Goal: Information Seeking & Learning: Compare options

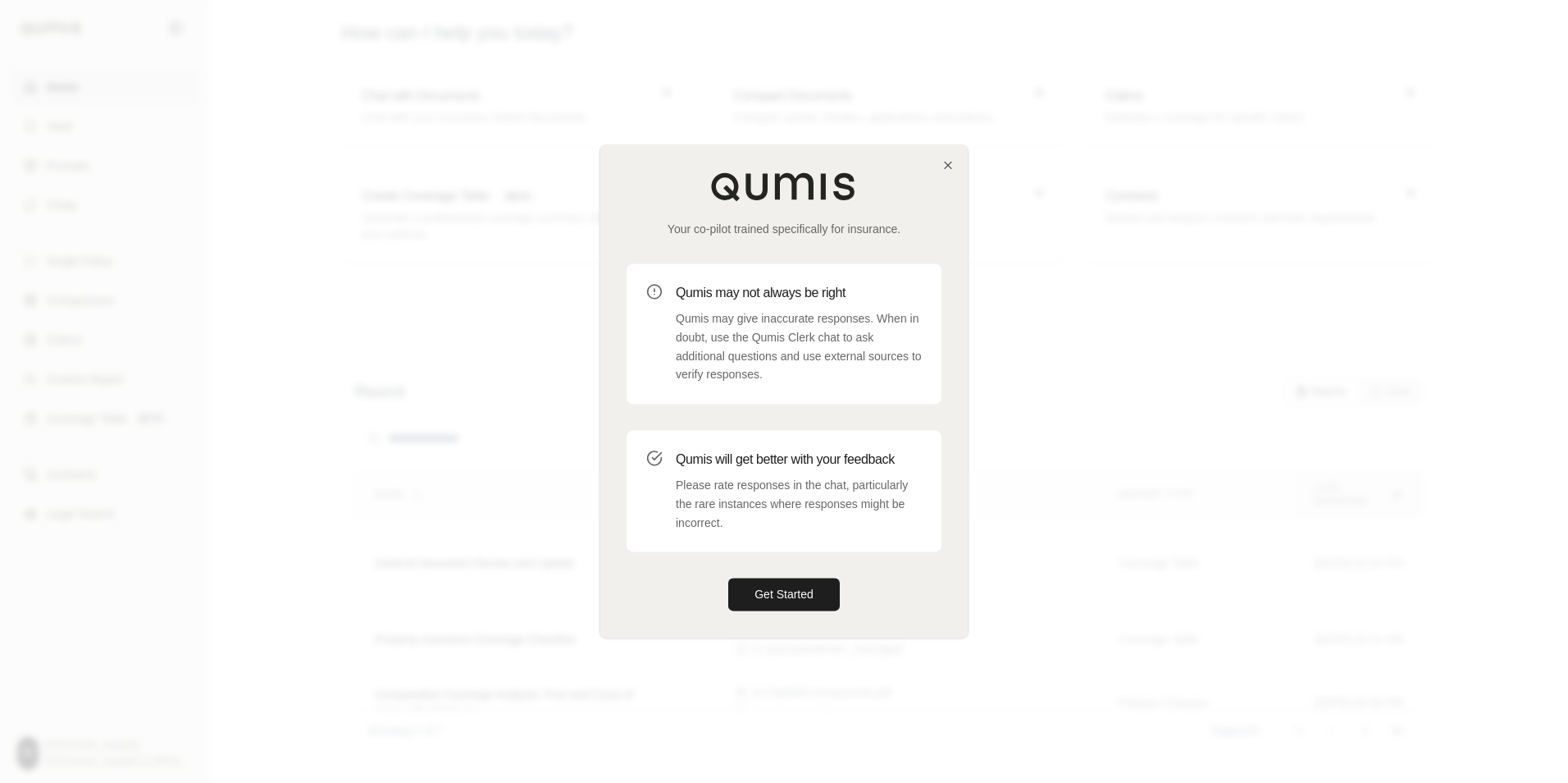
click at [939, 169] on div "Your co-pilot trained specifically for insurance. Qumis may not always be right…" at bounding box center [784, 391] width 367 height 491
click at [941, 168] on icon "button" at bounding box center [948, 165] width 14 height 14
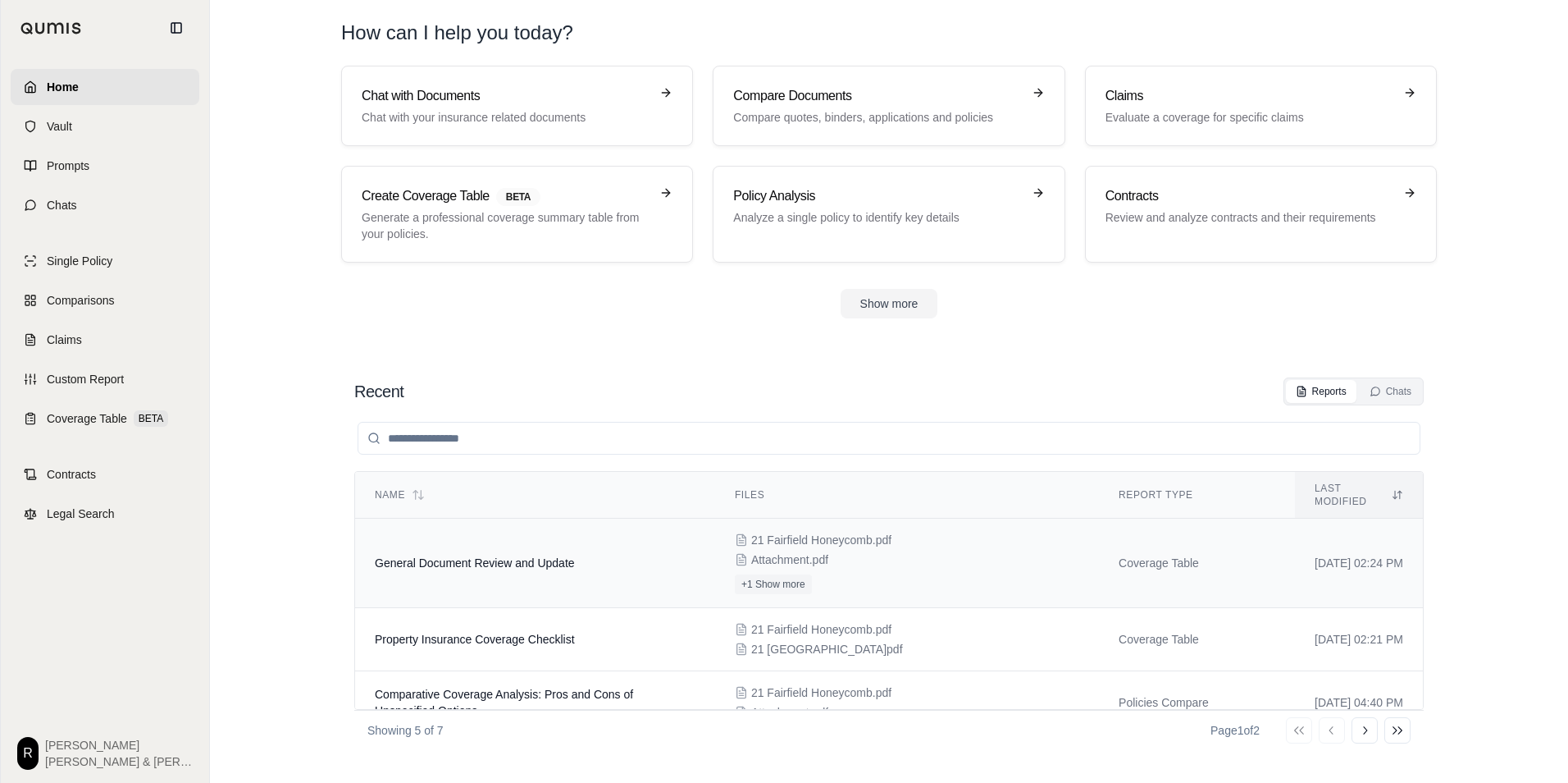
click at [546, 570] on td "General Document Review and Update" at bounding box center [536, 563] width 360 height 89
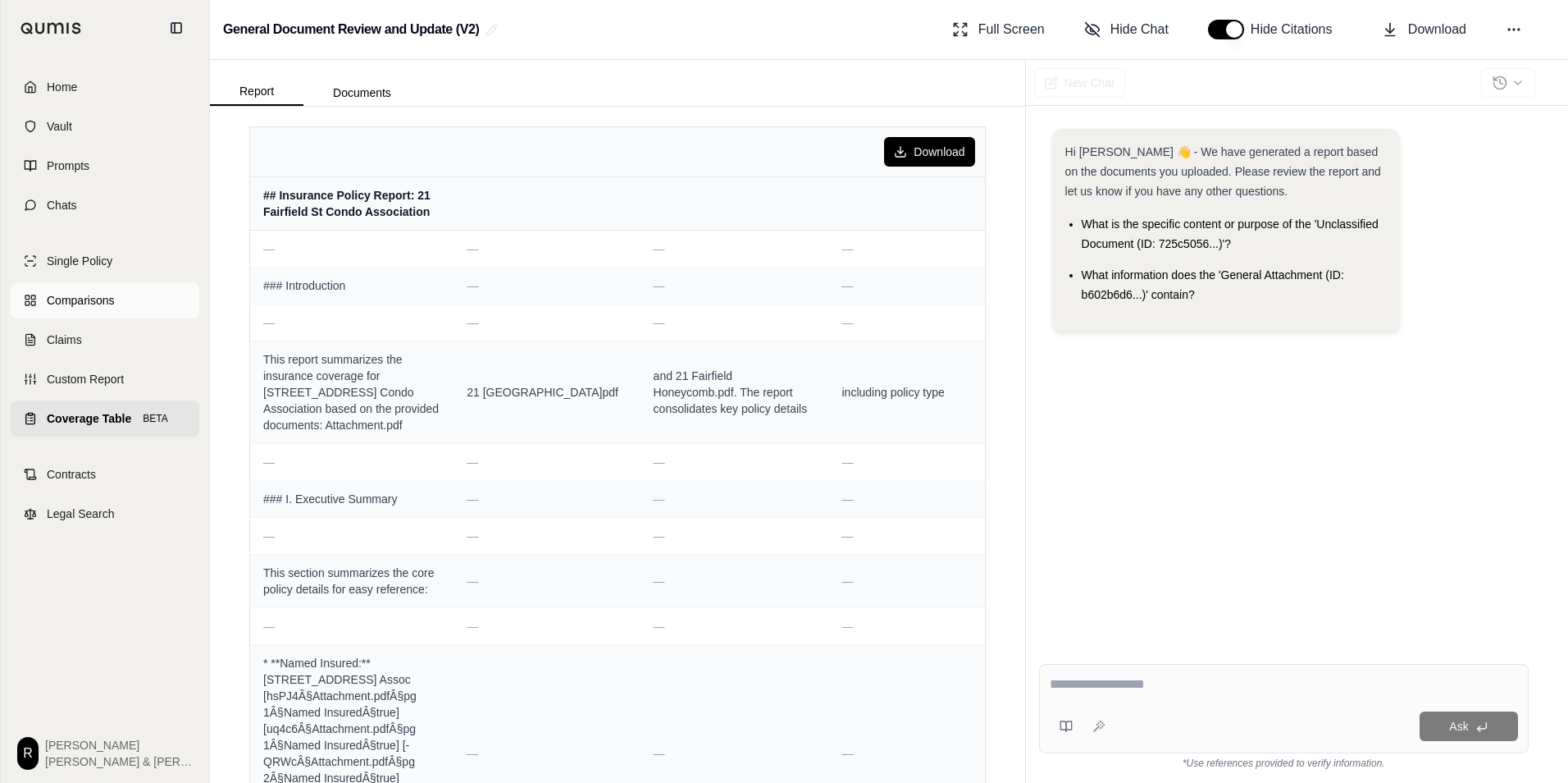
click at [92, 309] on link "Comparisons" at bounding box center [105, 299] width 189 height 36
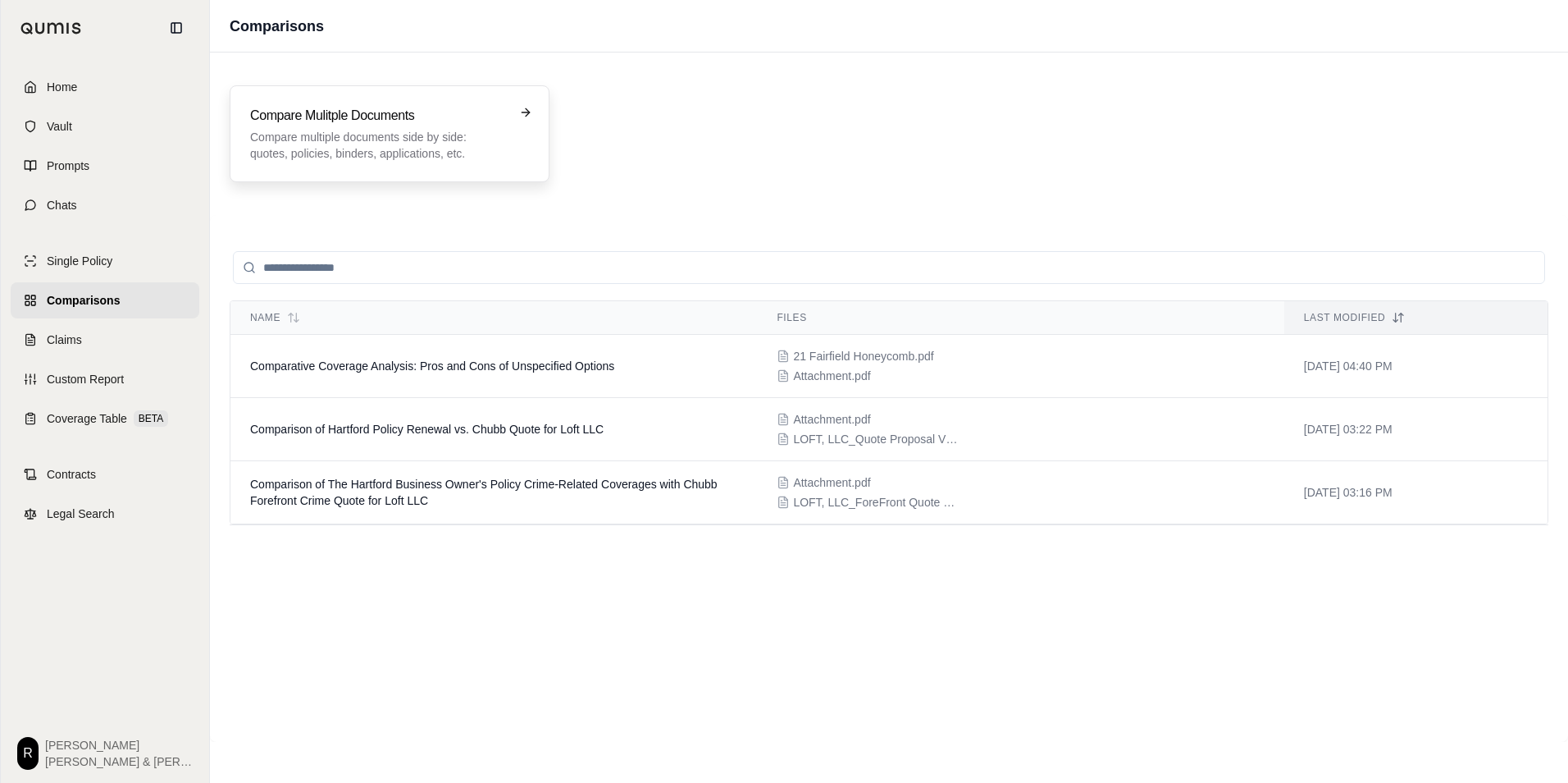
click at [366, 137] on p "Compare multiple documents side by side: quotes, policies, binders, application…" at bounding box center [378, 145] width 256 height 33
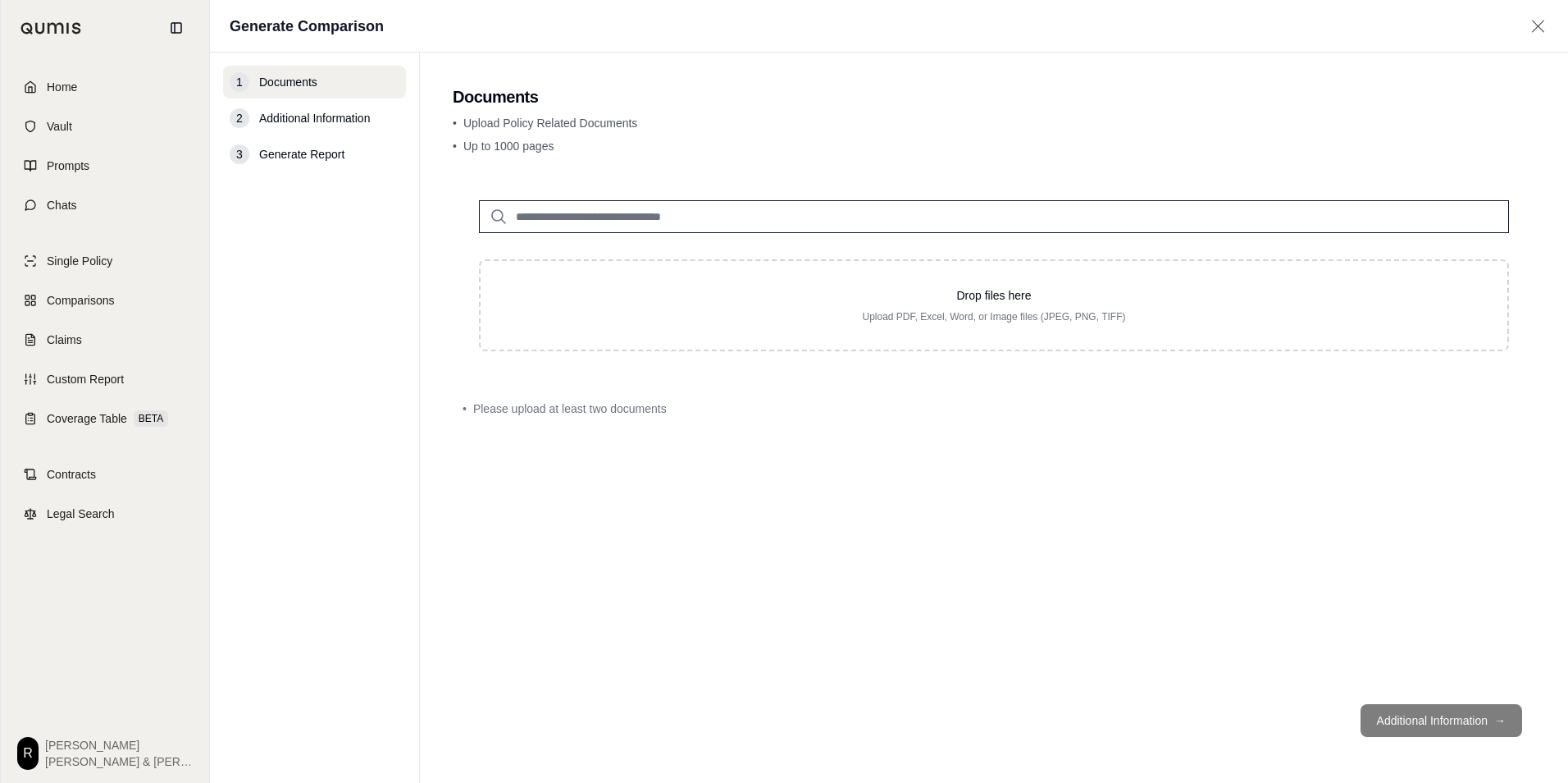
click at [1120, 82] on main "Documents • Upload Policy Related Documents • Up to 1000 pages Drop files here …" at bounding box center [993, 417] width 1148 height 730
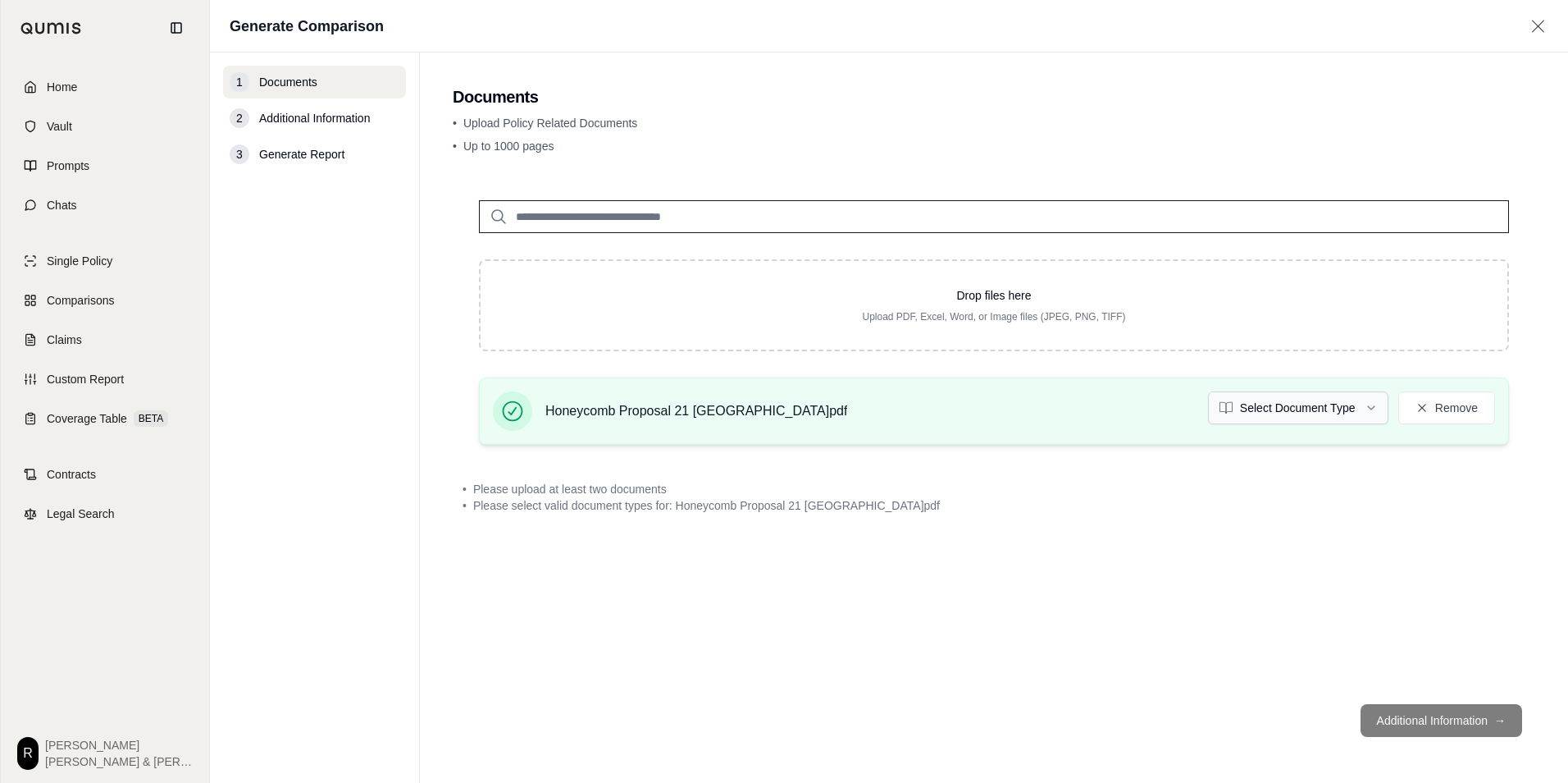
click at [1278, 413] on html "Home Vault Prompts Chats Single Policy Comparisons Claims Custom Report Coverag…" at bounding box center [784, 392] width 1568 height 783
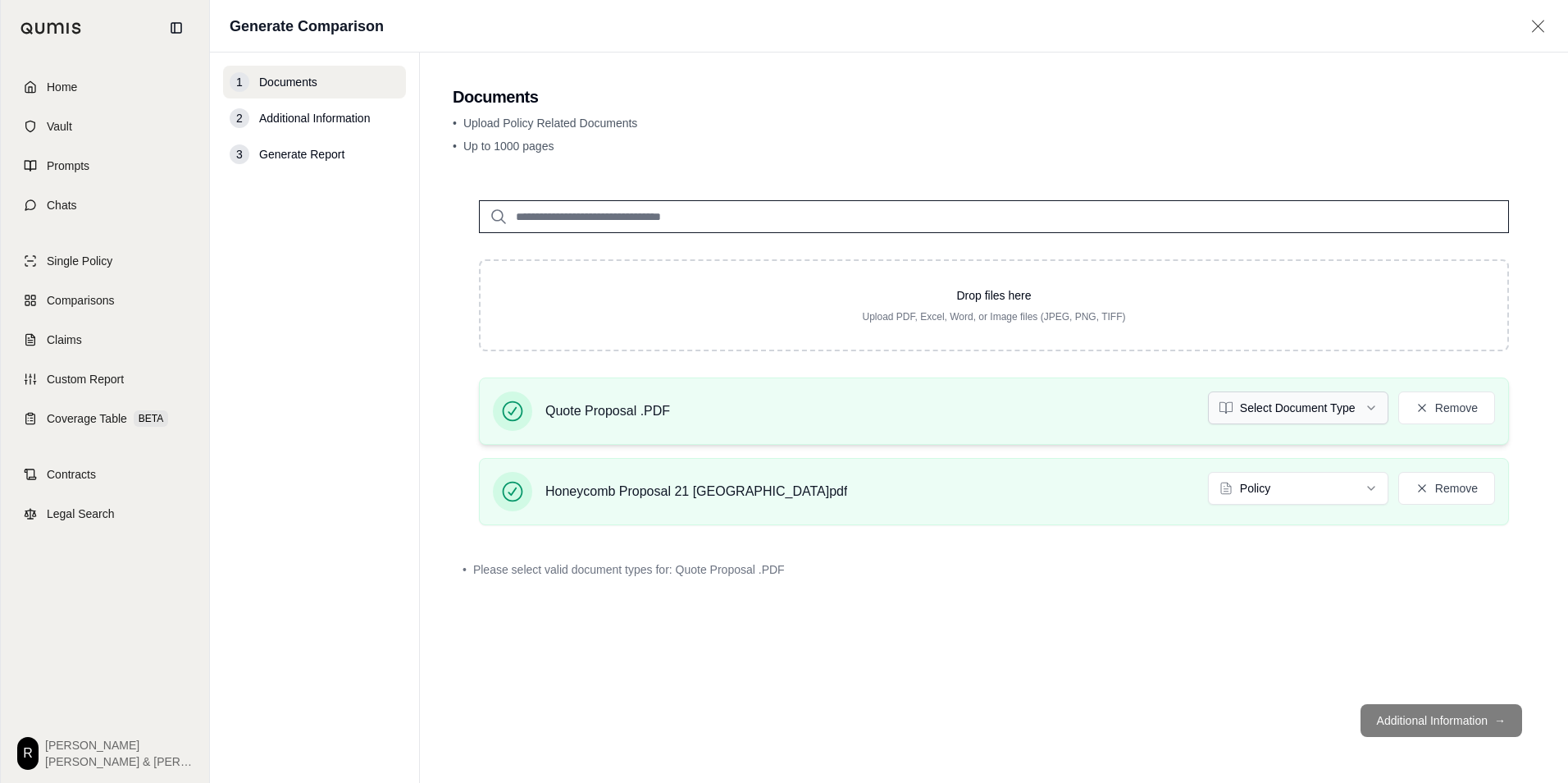
click at [1286, 405] on html "Home Vault Prompts Chats Single Policy Comparisons Claims Custom Report Coverag…" at bounding box center [784, 392] width 1568 height 783
click at [1163, 572] on div "• Please select valid document types for: Quote Proposal .PDF" at bounding box center [993, 569] width 1062 height 16
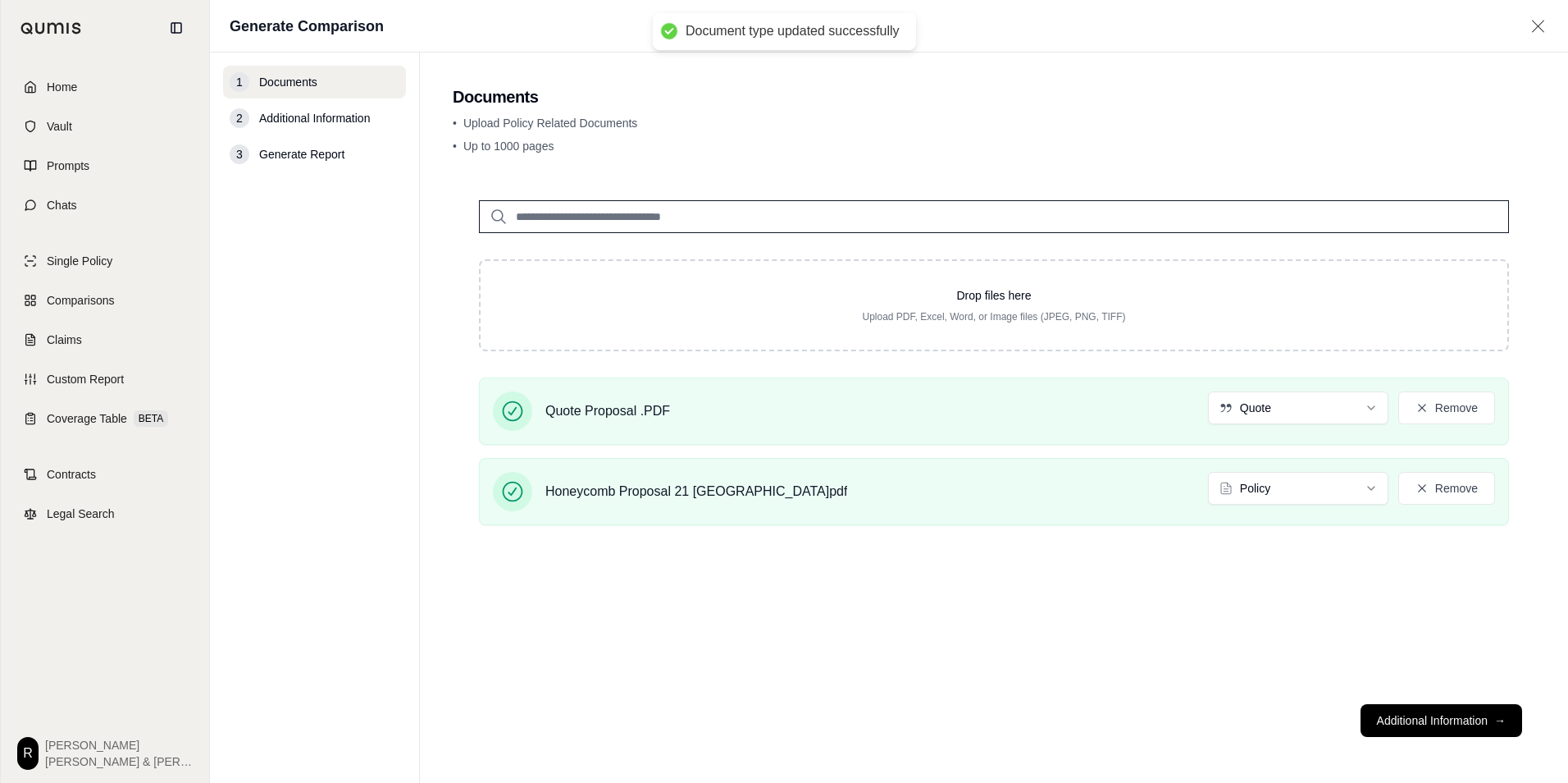
click at [1296, 398] on html "Document type updated successfully Home Vault Prompts Chats Single Policy Compa…" at bounding box center [784, 392] width 1568 height 783
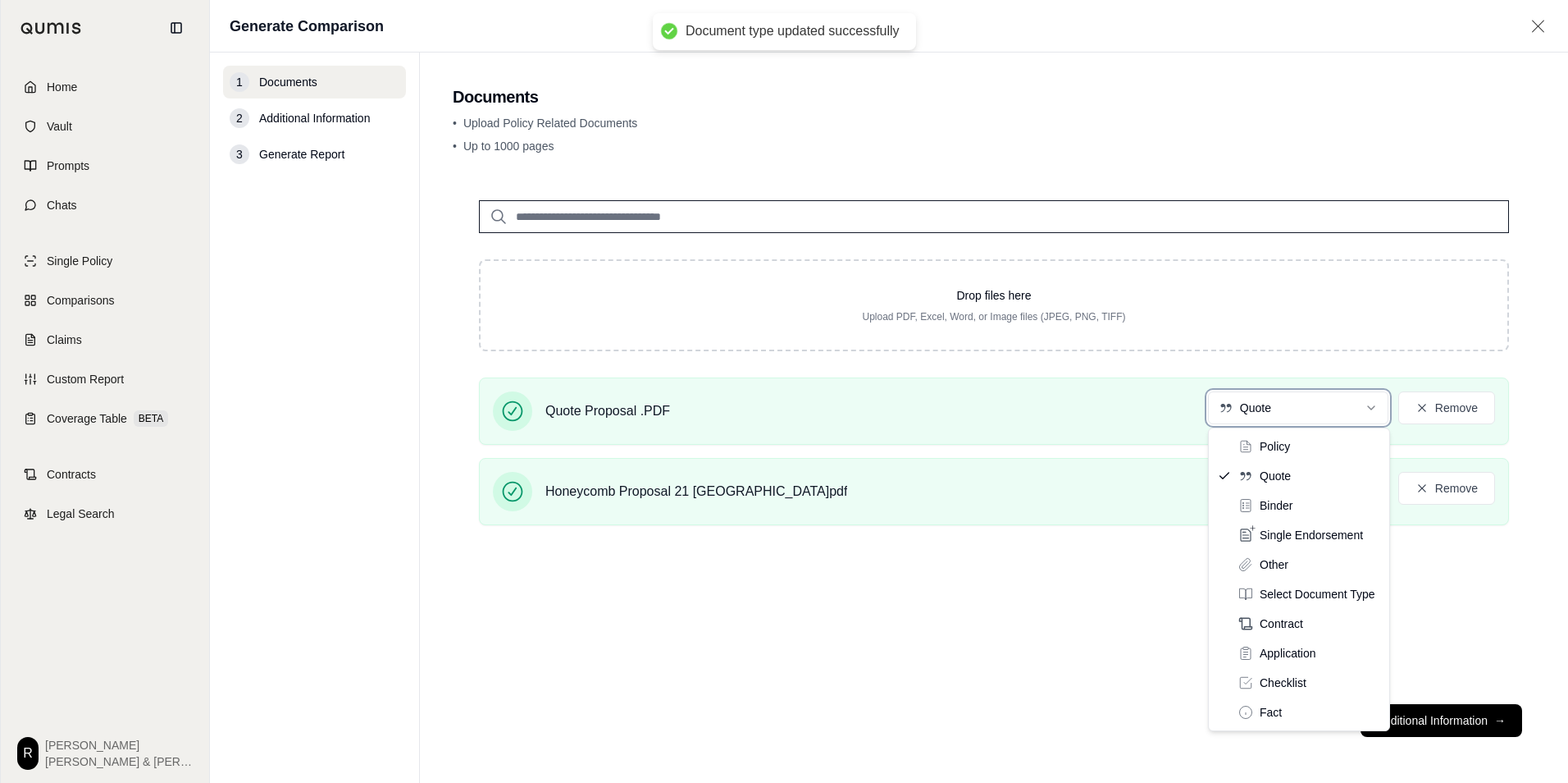
click at [1047, 648] on html "Document type updated successfully Home Vault Prompts Chats Single Policy Compa…" at bounding box center [784, 392] width 1568 height 783
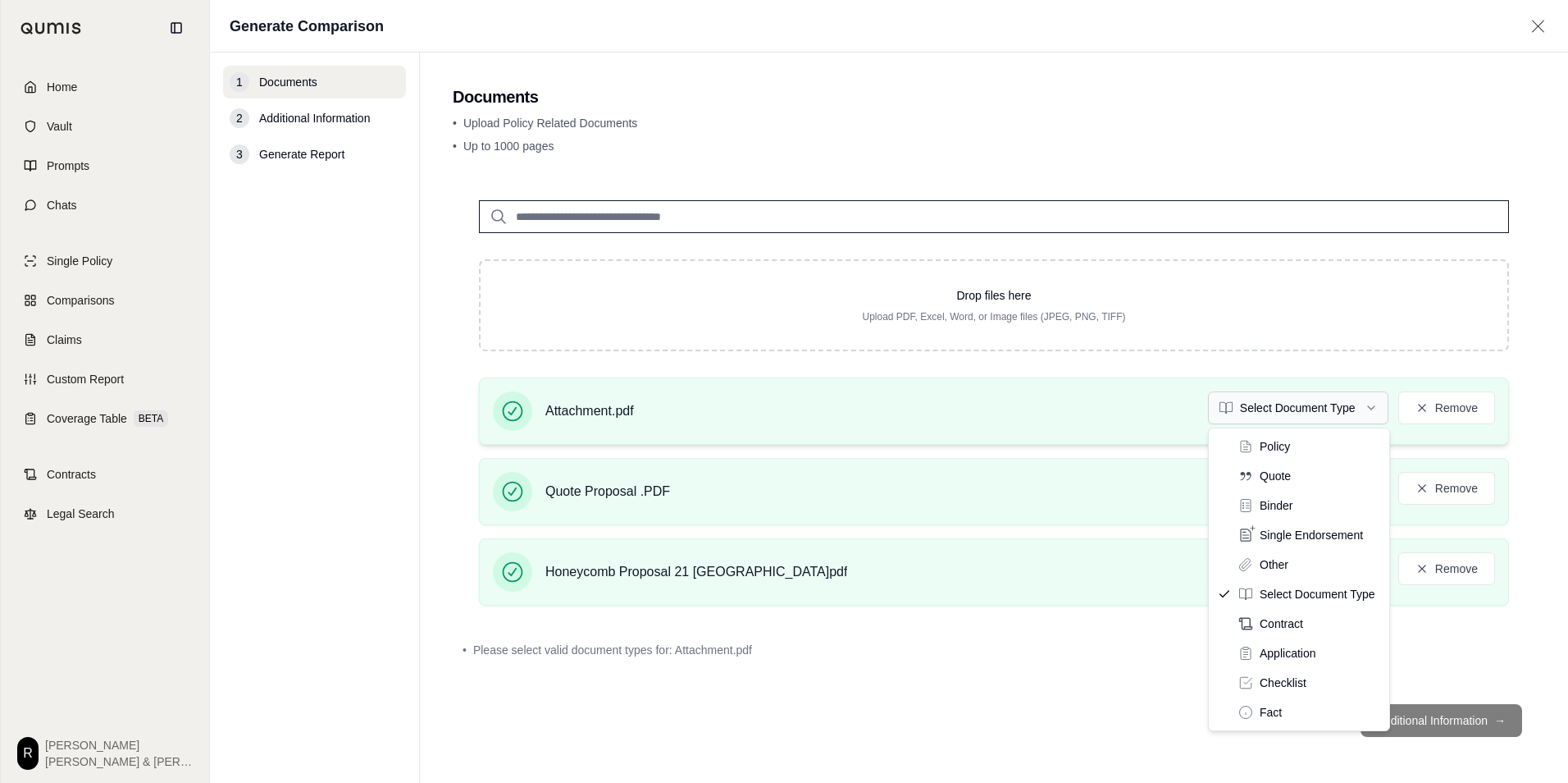
click at [1319, 415] on html "Home Vault Prompts Chats Single Policy Comparisons Claims Custom Report Coverag…" at bounding box center [784, 392] width 1568 height 783
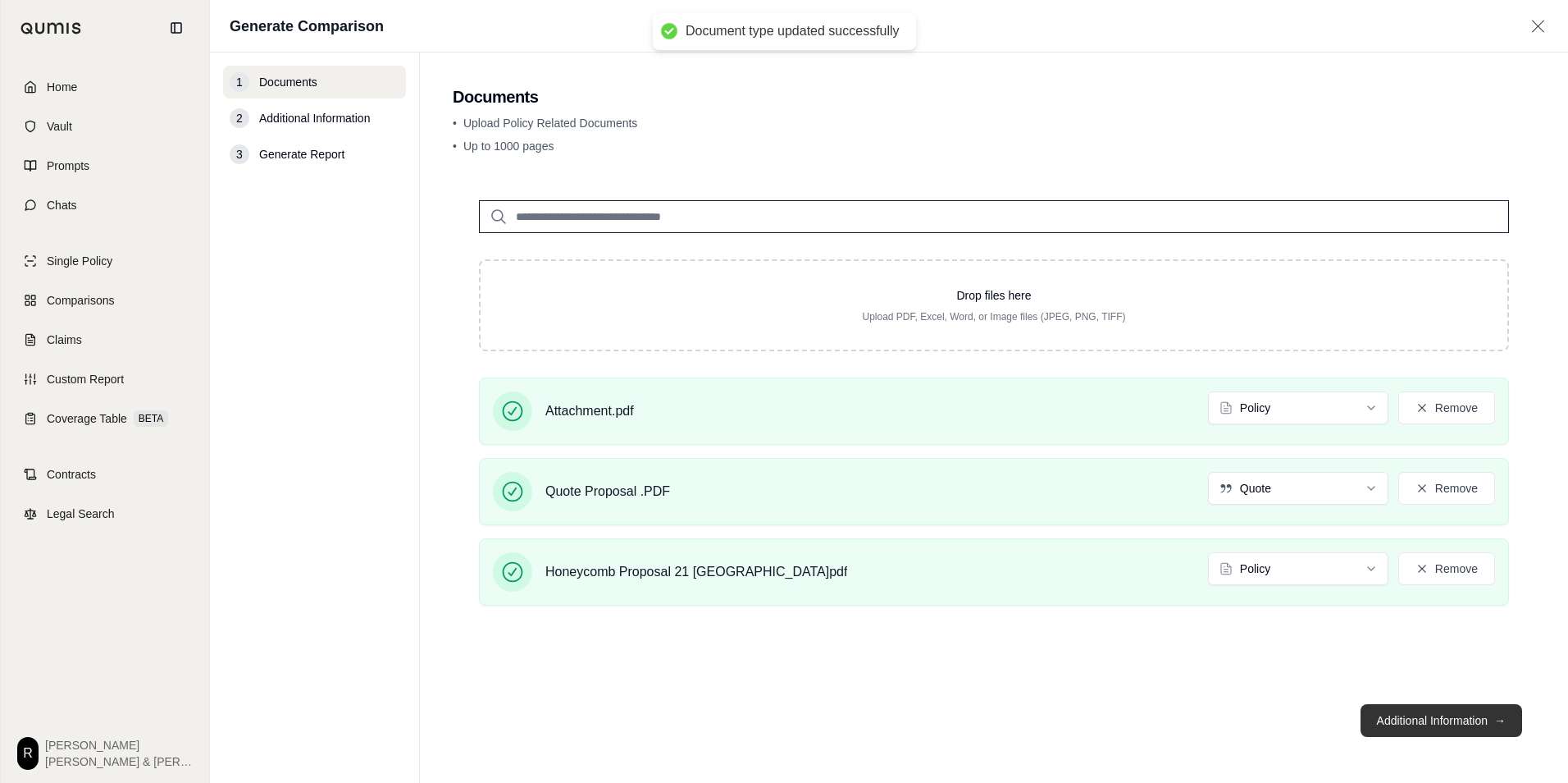
click at [1408, 714] on button "Additional Information →" at bounding box center [1441, 720] width 162 height 33
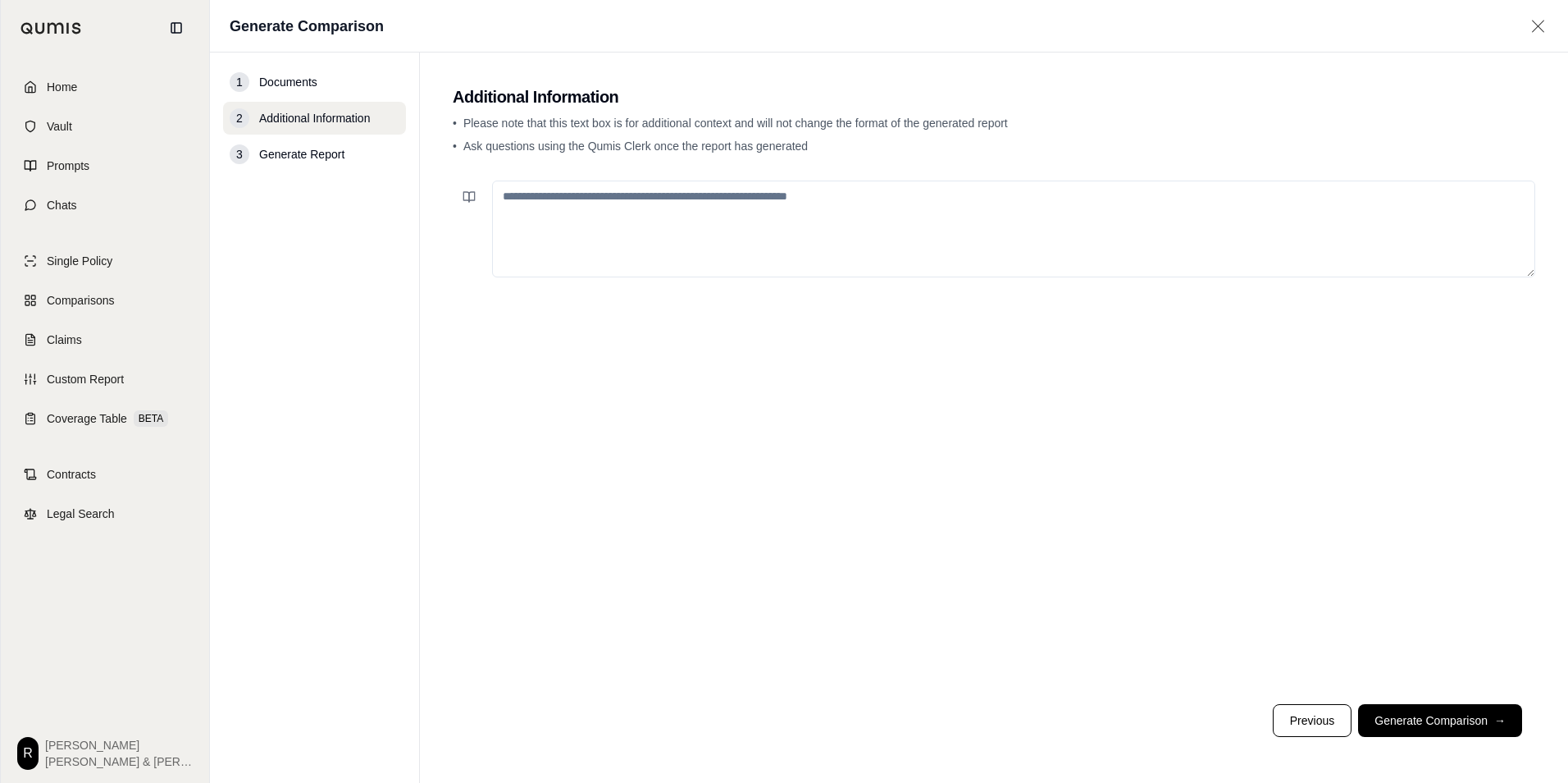
click at [638, 222] on textarea at bounding box center [1013, 229] width 1043 height 97
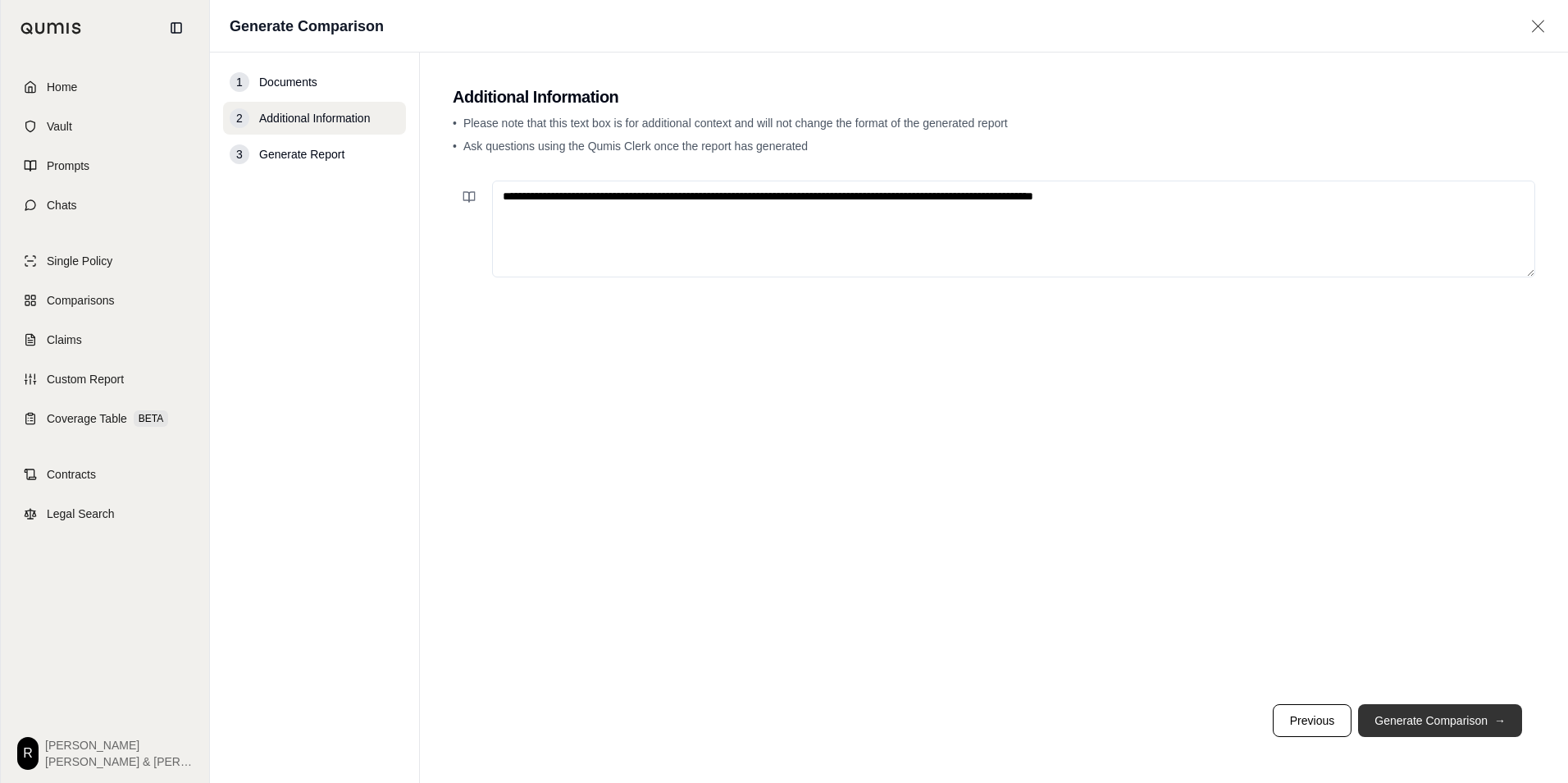
type textarea "**********"
click at [1427, 725] on button "Generate Comparison →" at bounding box center [1439, 720] width 164 height 33
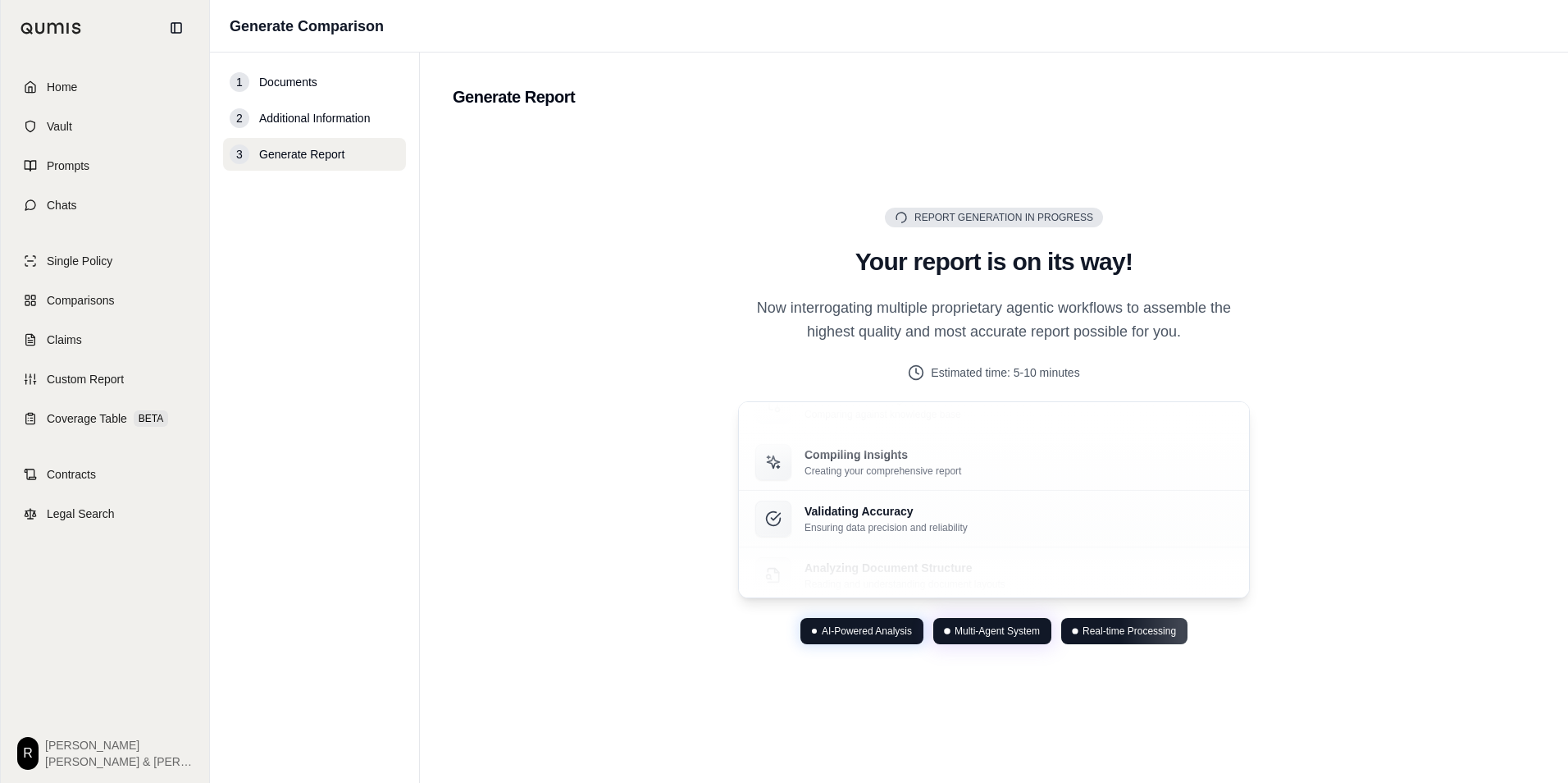
click at [490, 487] on div "Report Generation in Progress Generating Report Your report is on its way! Now …" at bounding box center [994, 425] width 1083 height 596
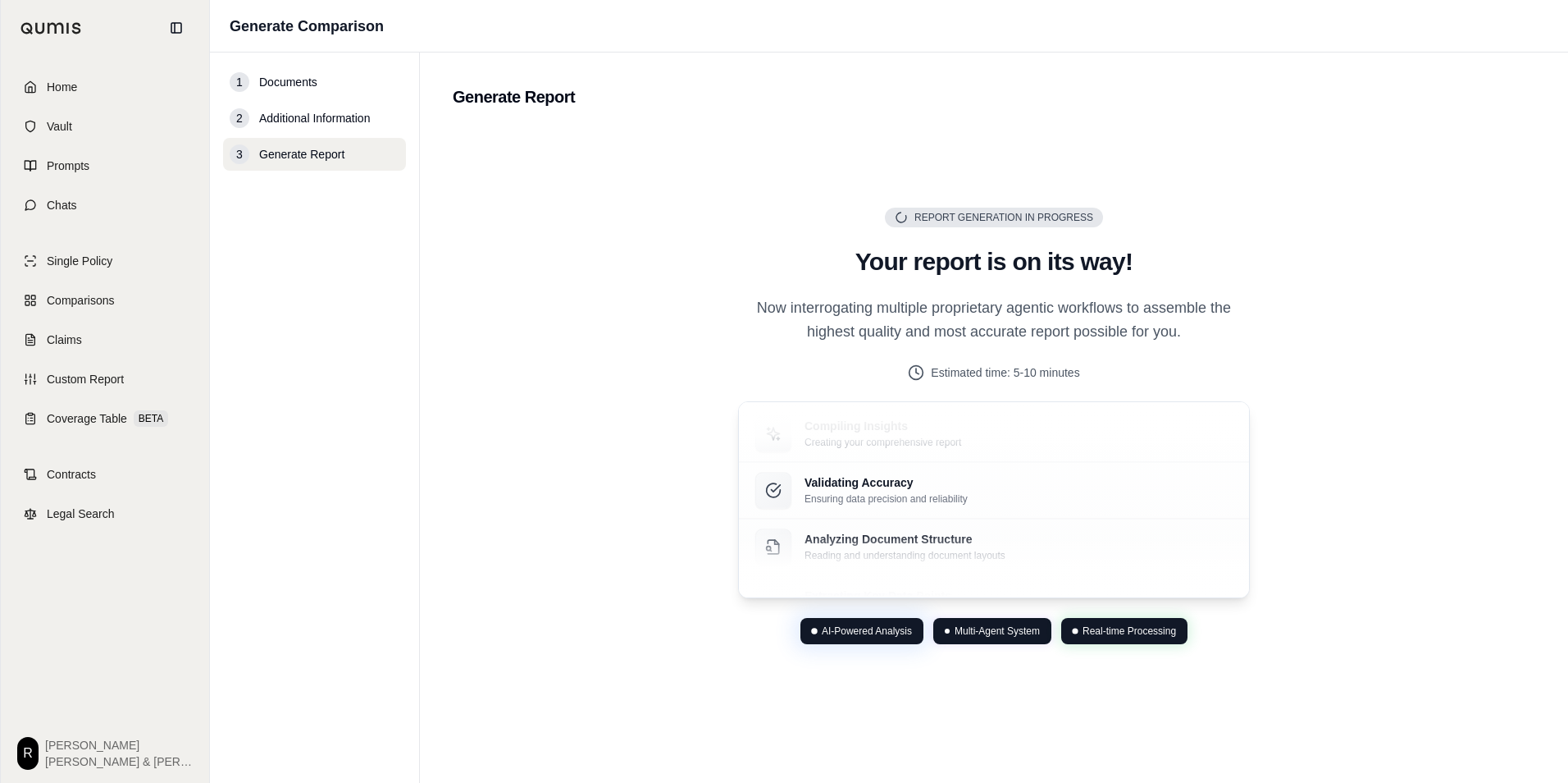
click at [816, 309] on p "Now interrogating multiple proprietary agentic workflows to assemble the highes…" at bounding box center [994, 321] width 511 height 48
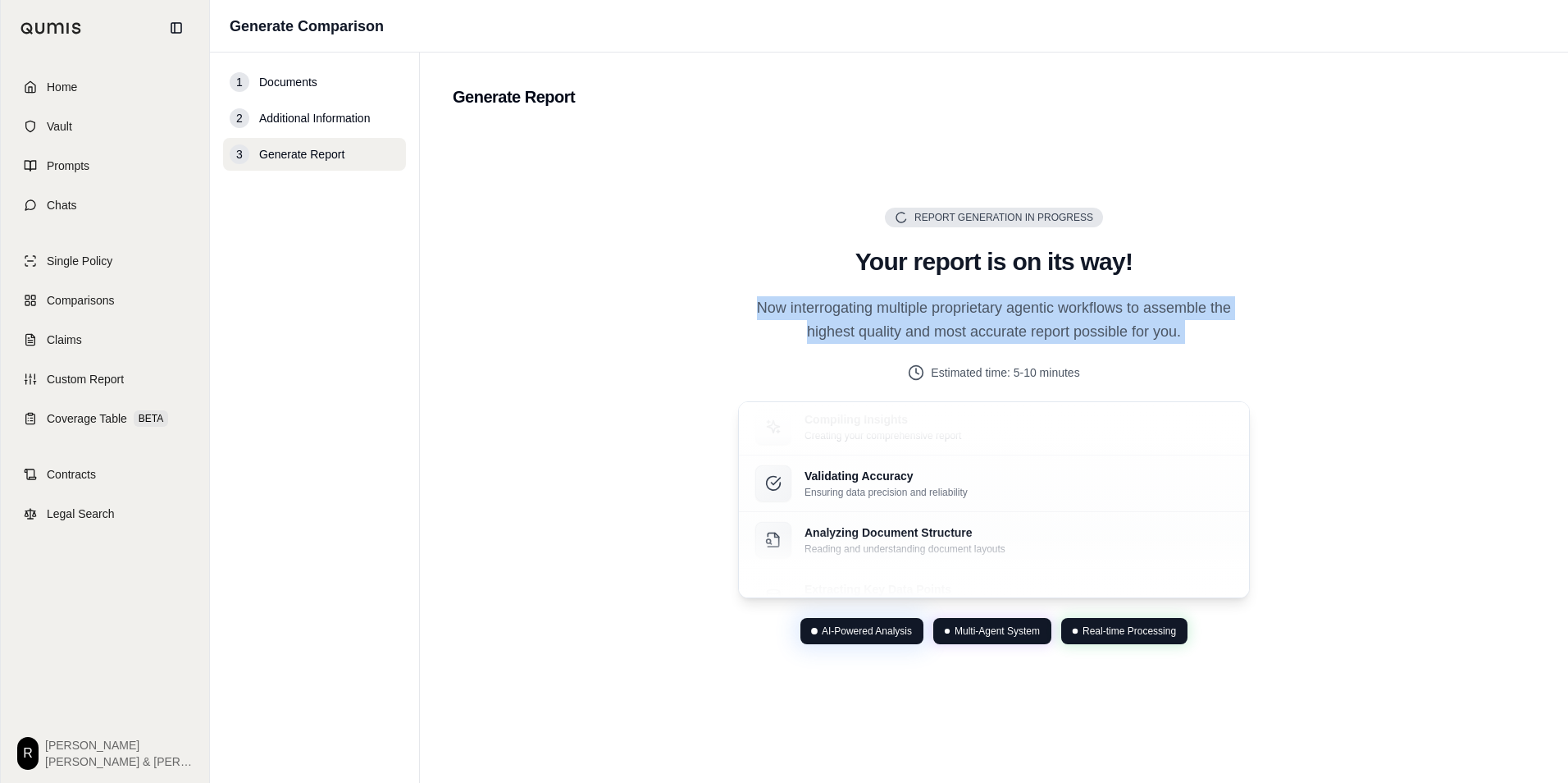
click at [816, 309] on p "Now interrogating multiple proprietary agentic workflows to assemble the highes…" at bounding box center [994, 321] width 511 height 48
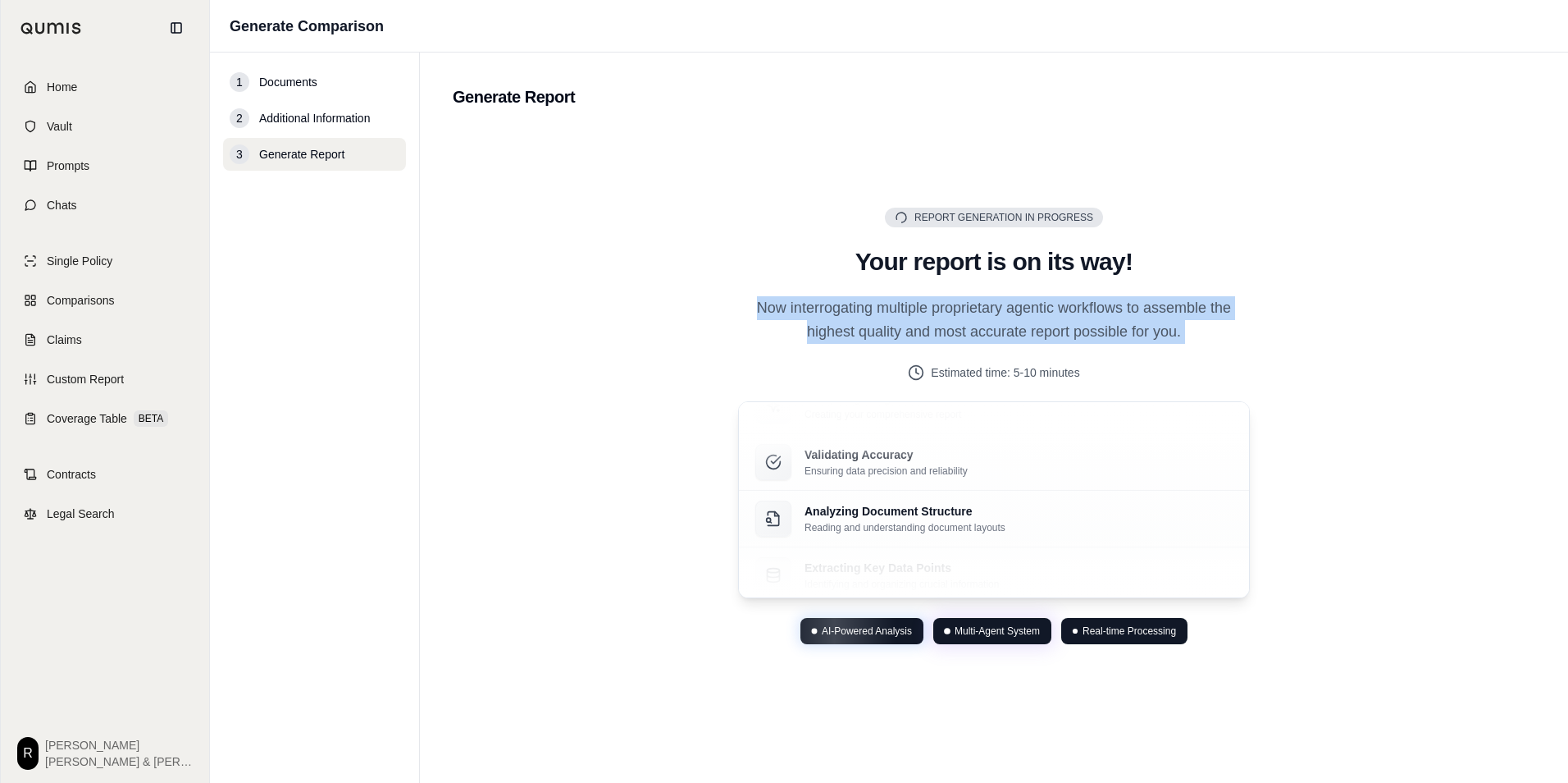
drag, startPoint x: 816, startPoint y: 309, endPoint x: 825, endPoint y: 327, distance: 20.1
click at [825, 327] on p "Now interrogating multiple proprietary agentic workflows to assemble the highes…" at bounding box center [994, 321] width 511 height 48
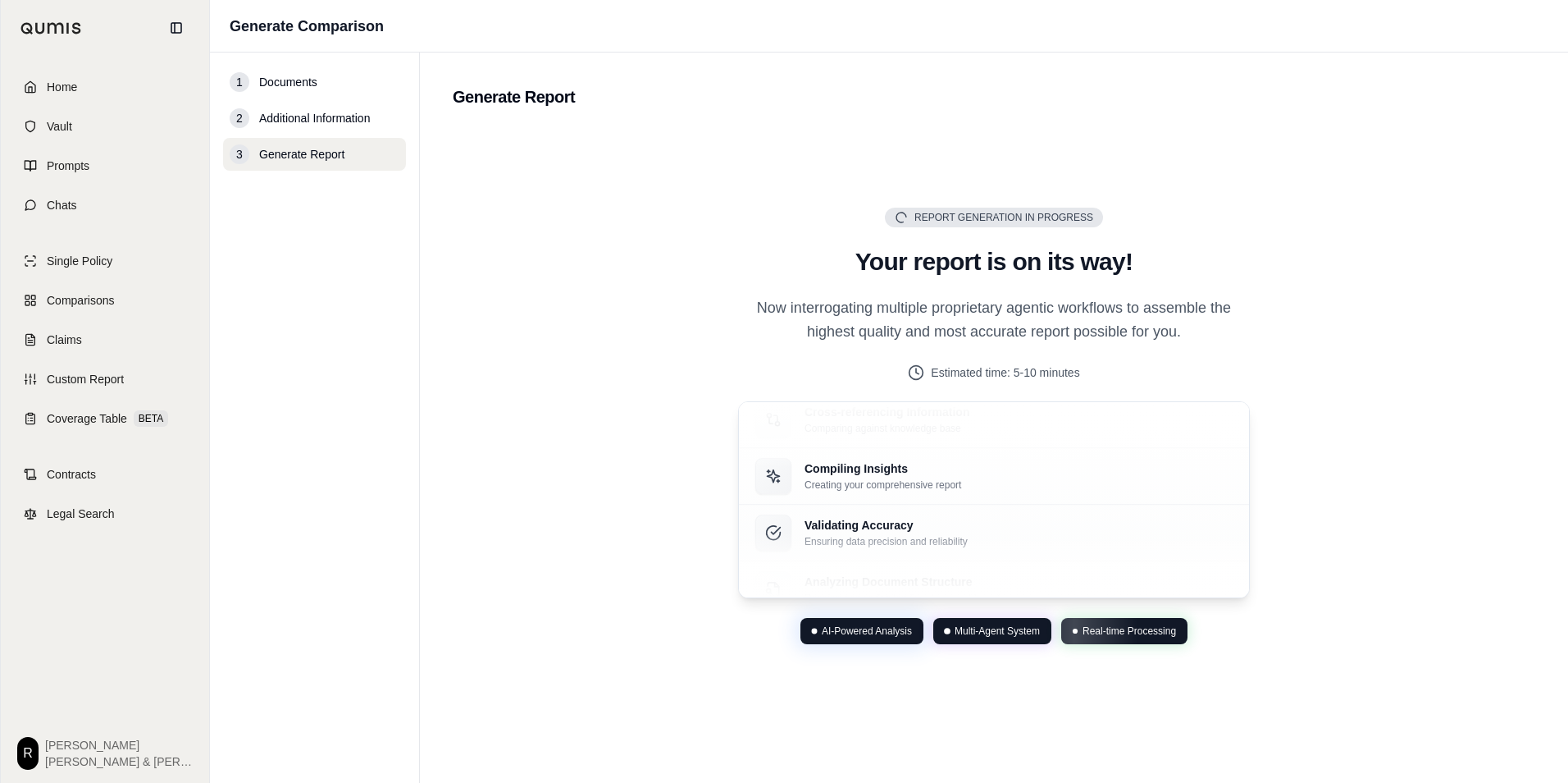
click at [997, 329] on p "Now interrogating multiple proprietary agentic workflows to assemble the highes…" at bounding box center [994, 321] width 511 height 48
click at [997, 327] on p "Now interrogating multiple proprietary agentic workflows to assemble the highes…" at bounding box center [994, 321] width 511 height 48
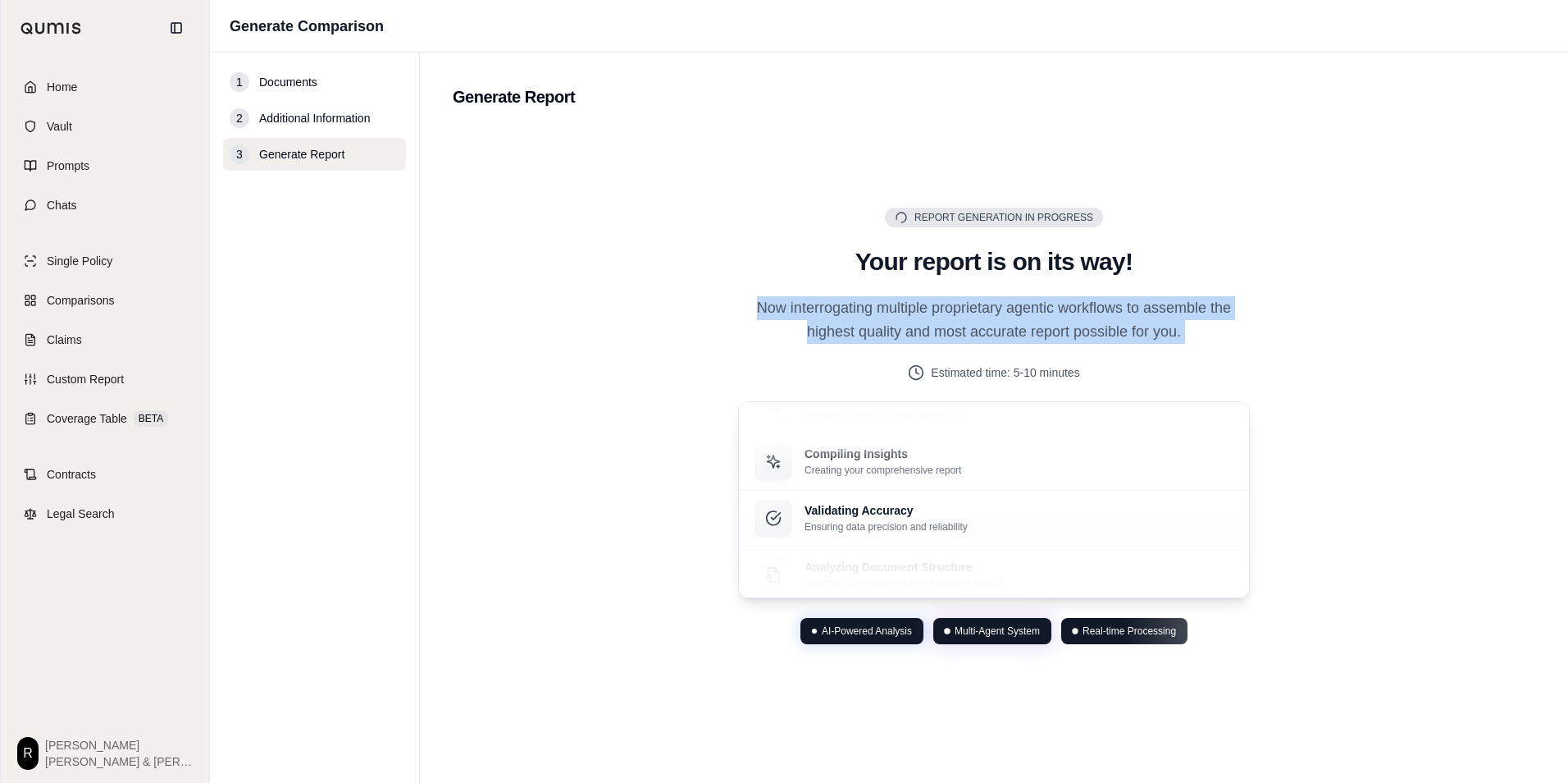
click at [996, 326] on p "Now interrogating multiple proprietary agentic workflows to assemble the highes…" at bounding box center [994, 321] width 511 height 48
